Goal: Task Accomplishment & Management: Complete application form

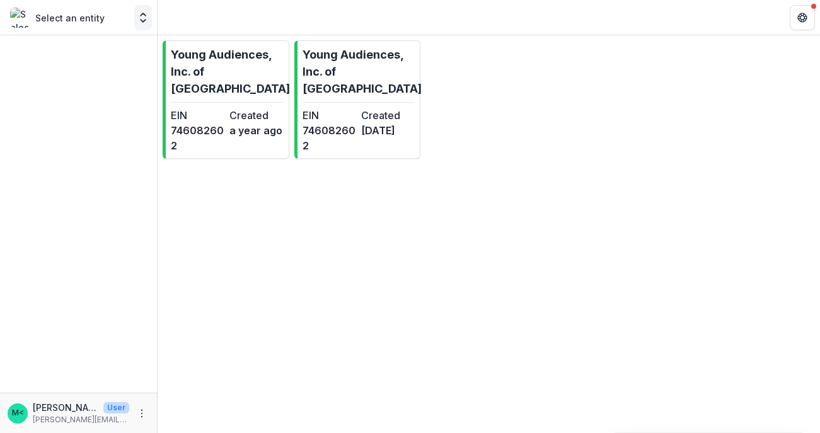
click at [138, 16] on icon "Open entity switcher" at bounding box center [143, 17] width 13 height 13
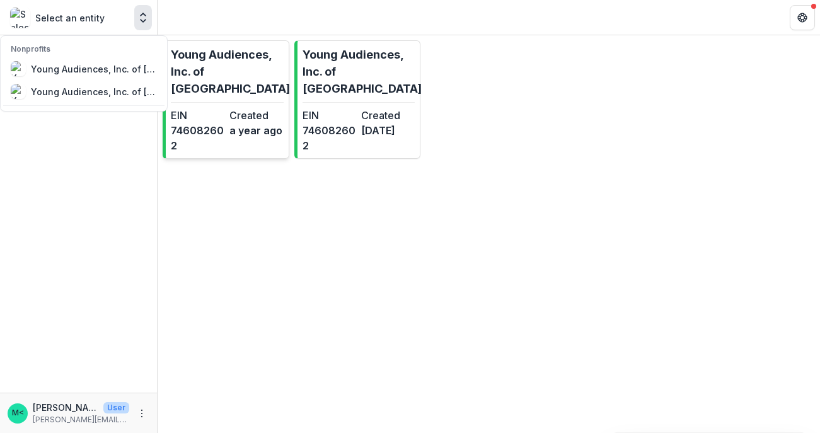
click at [198, 77] on p "Young Audiences, Inc. of [GEOGRAPHIC_DATA]" at bounding box center [230, 71] width 119 height 51
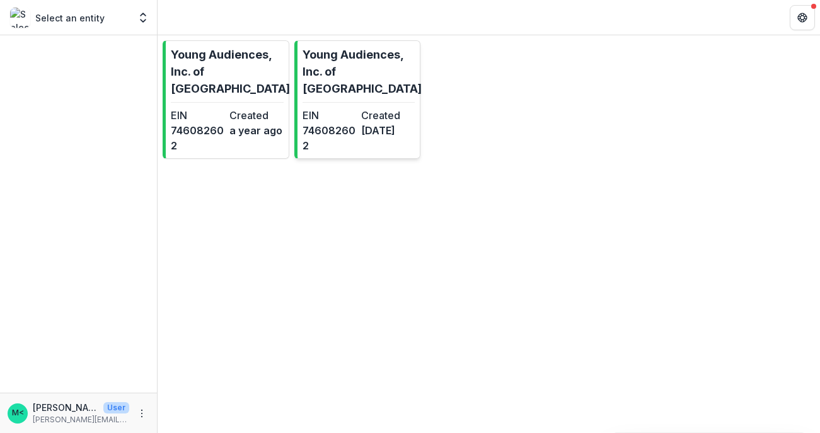
click at [361, 74] on p "Young Audiences, Inc. of [GEOGRAPHIC_DATA]" at bounding box center [361, 71] width 119 height 51
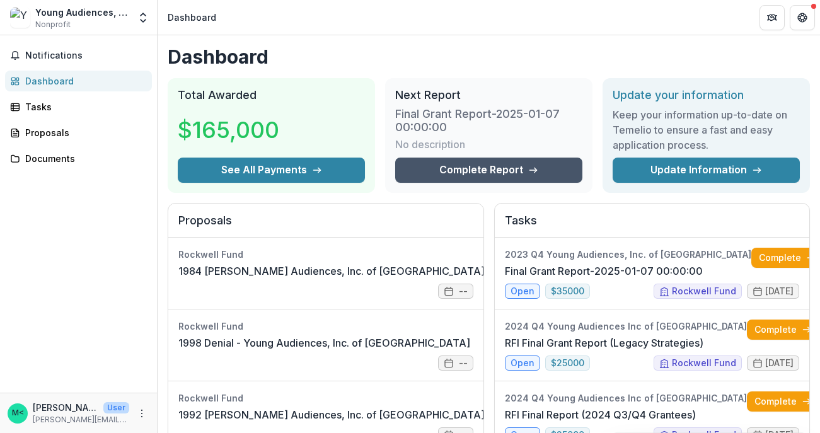
click at [493, 169] on link "Complete Report" at bounding box center [488, 170] width 187 height 25
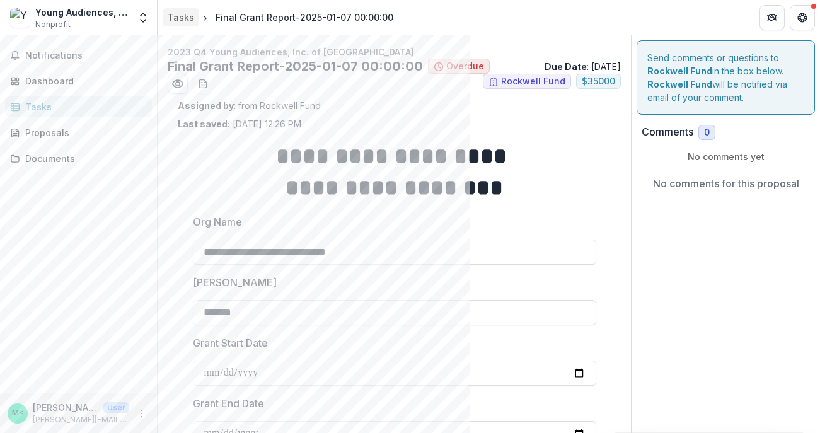
click at [182, 18] on div "Tasks" at bounding box center [181, 17] width 26 height 13
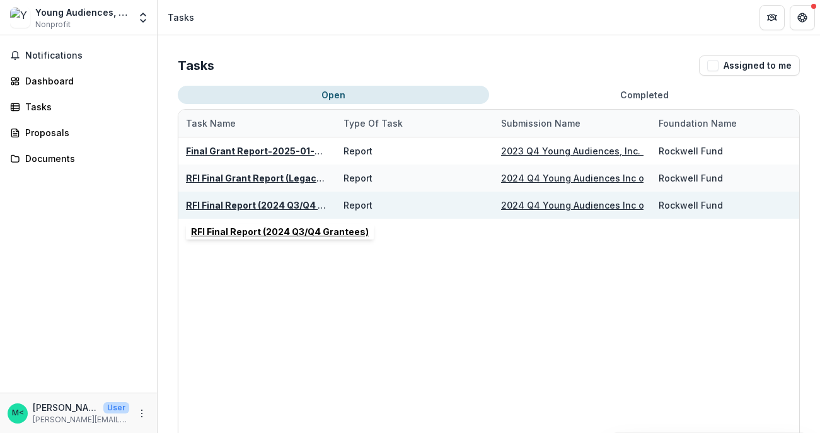
click at [222, 204] on u "RFI Final Report (2024 Q3/Q4 Grantees)" at bounding box center [275, 205] width 178 height 11
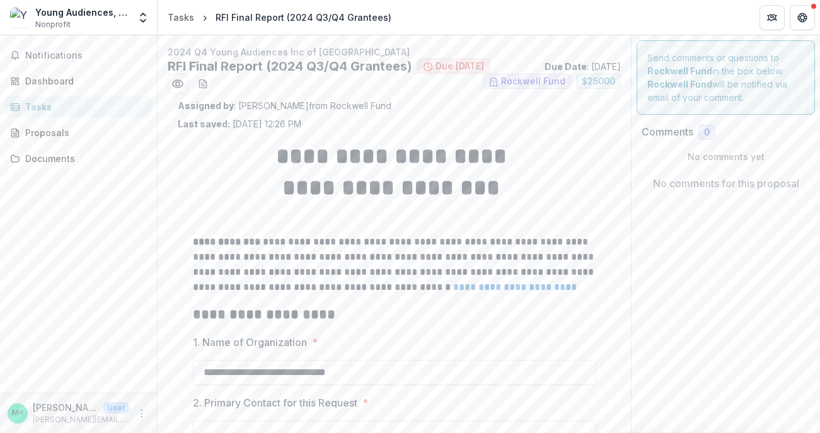
scroll to position [4, 0]
